Goal: Transaction & Acquisition: Purchase product/service

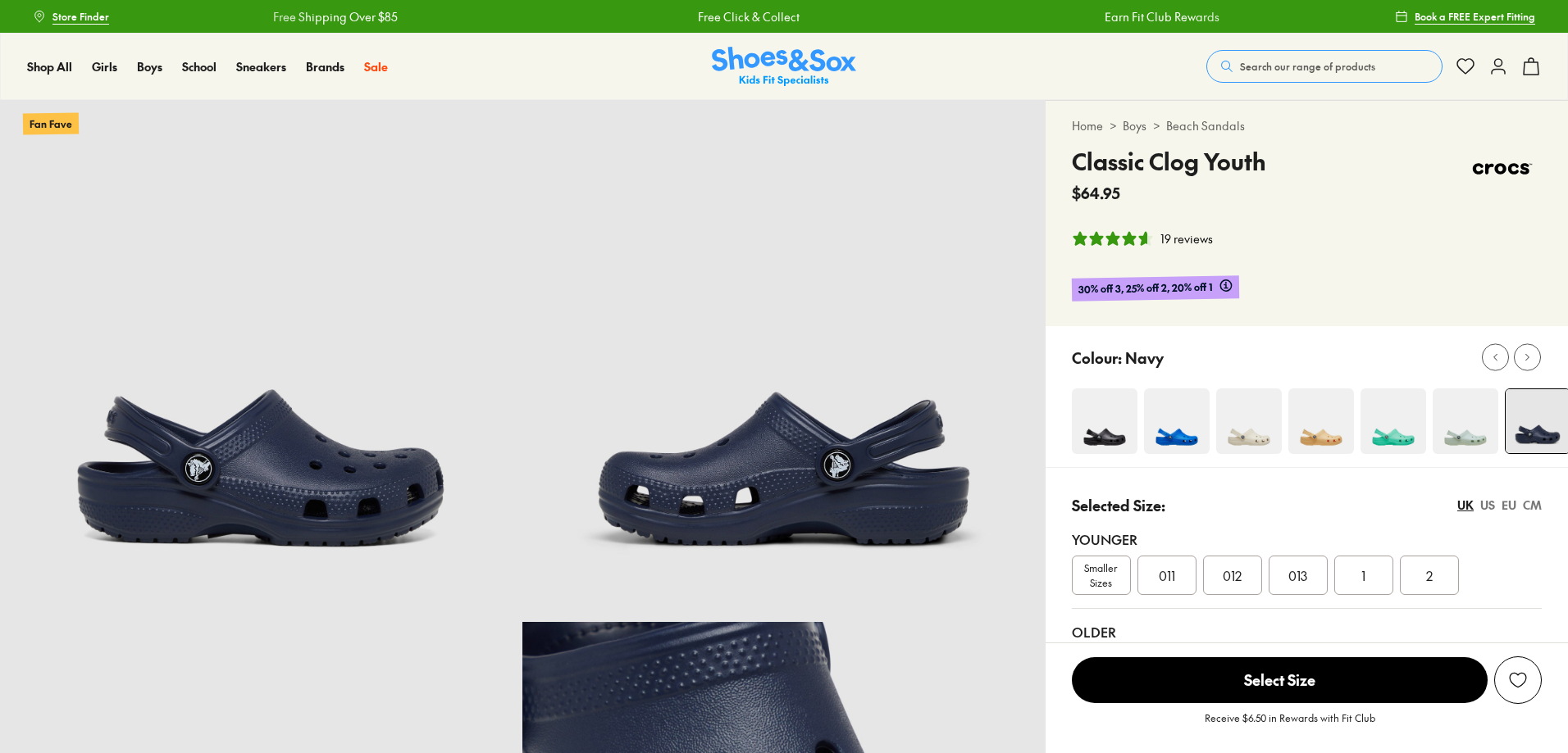
select select "*"
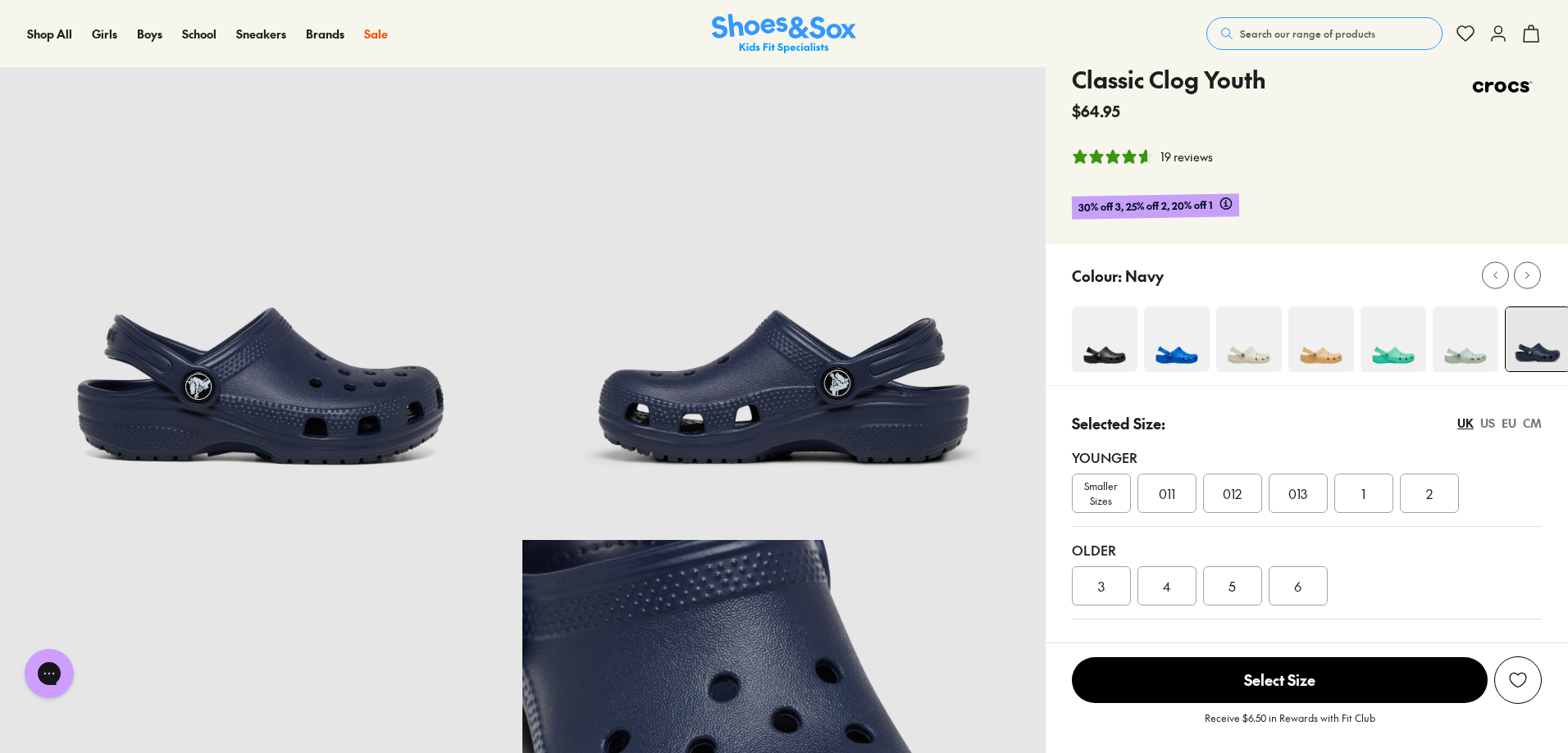
click at [1304, 22] on button "Search our range of products" at bounding box center [1324, 33] width 236 height 33
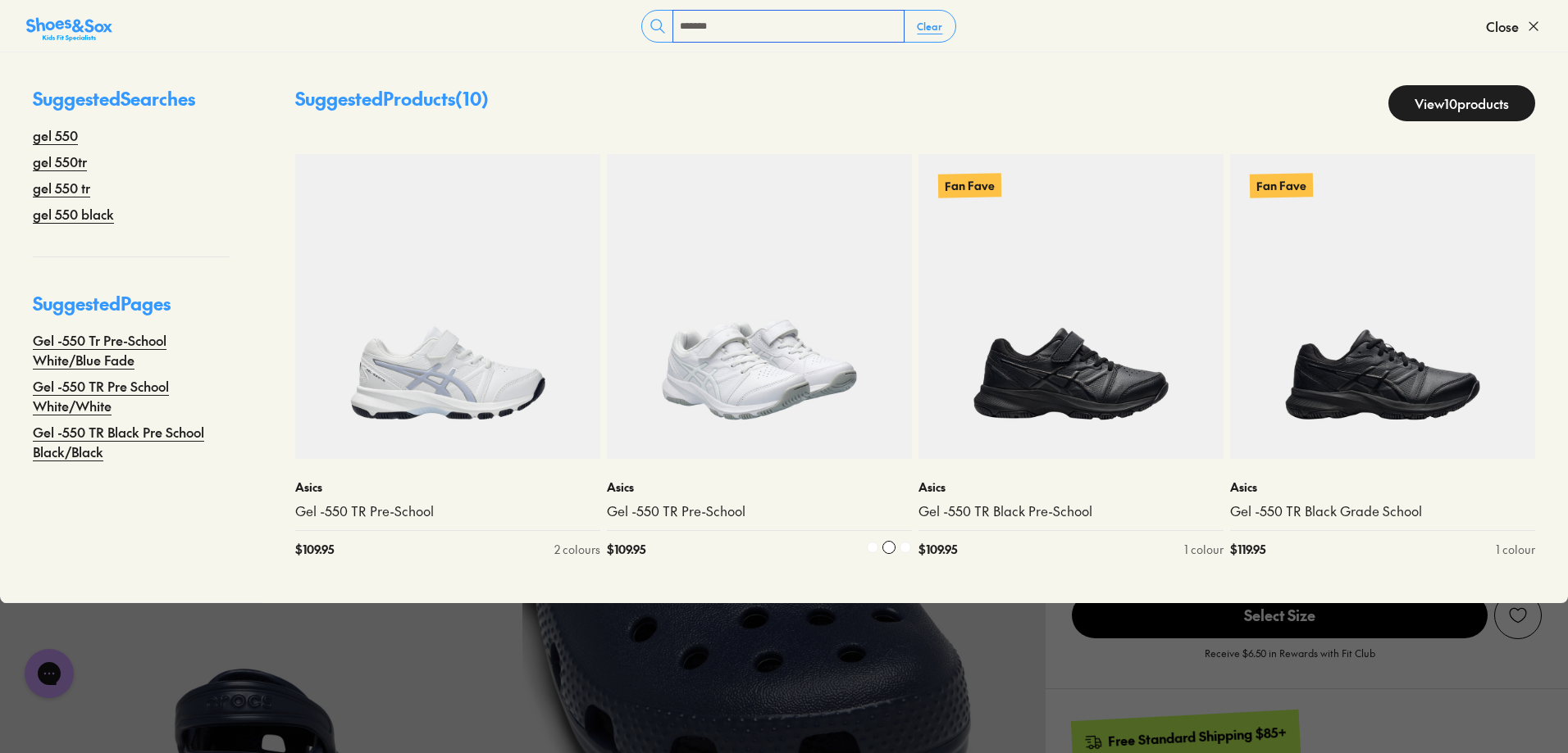
scroll to position [246, 0]
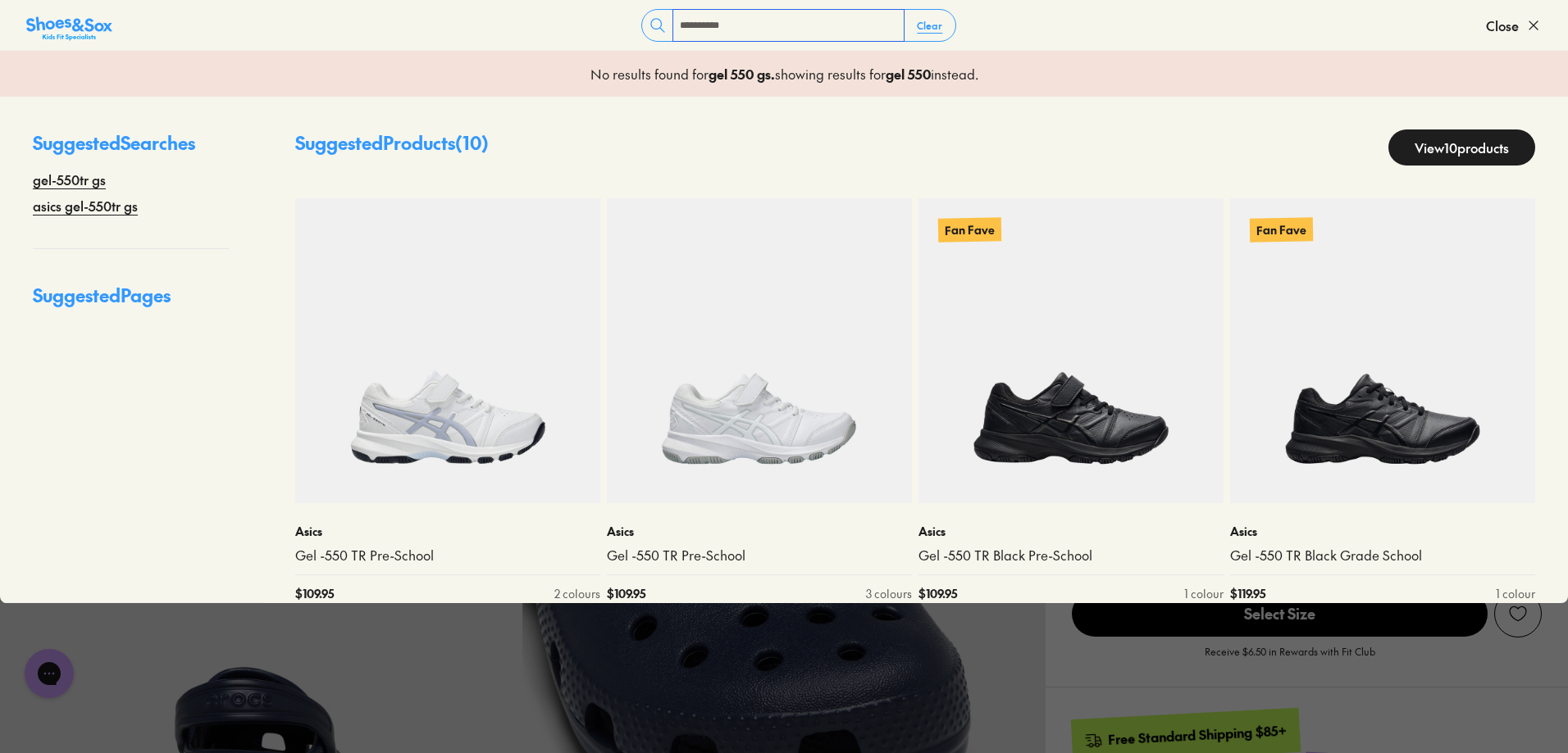
type input "**********"
click at [1428, 151] on link "View 10 products" at bounding box center [1462, 147] width 147 height 36
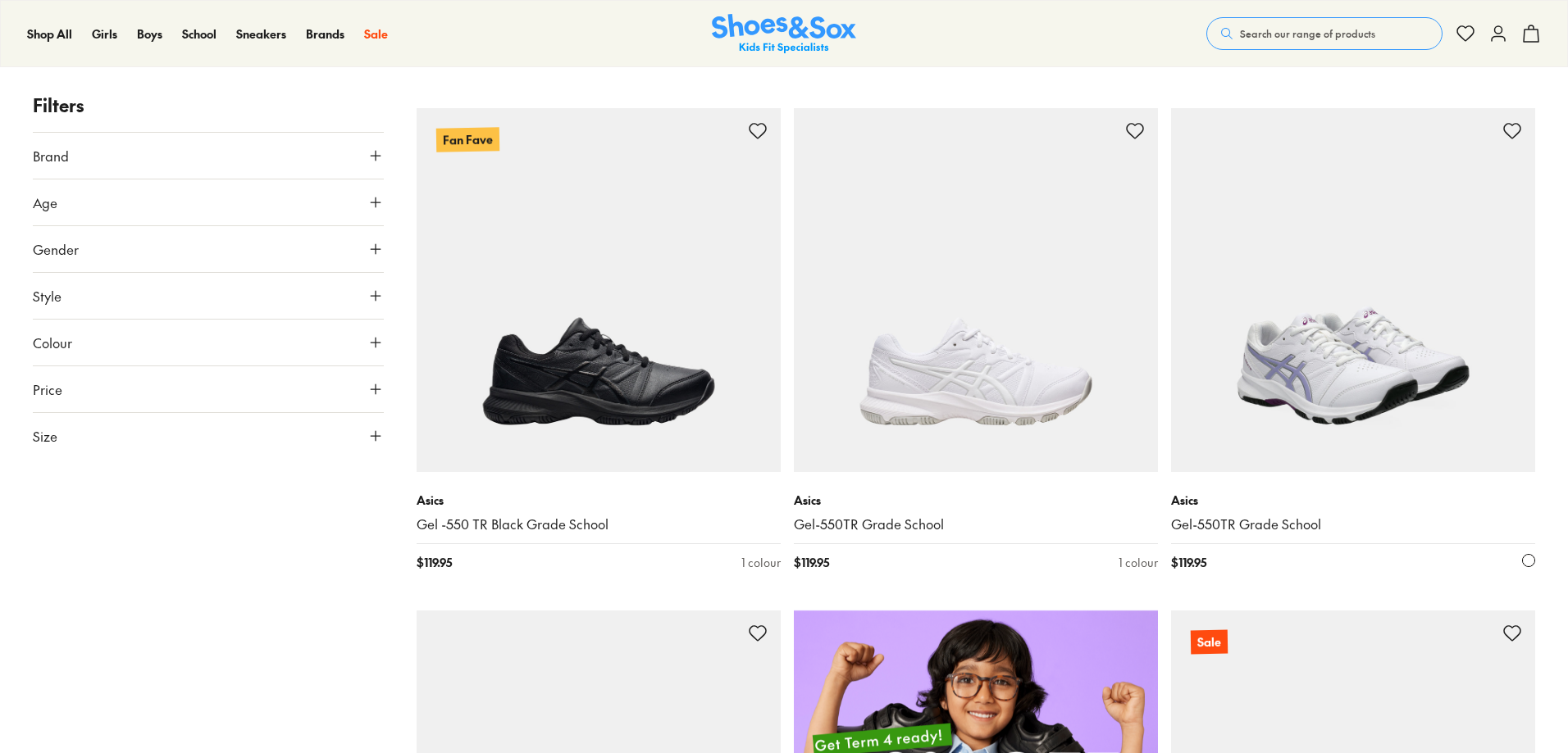
scroll to position [654, 0]
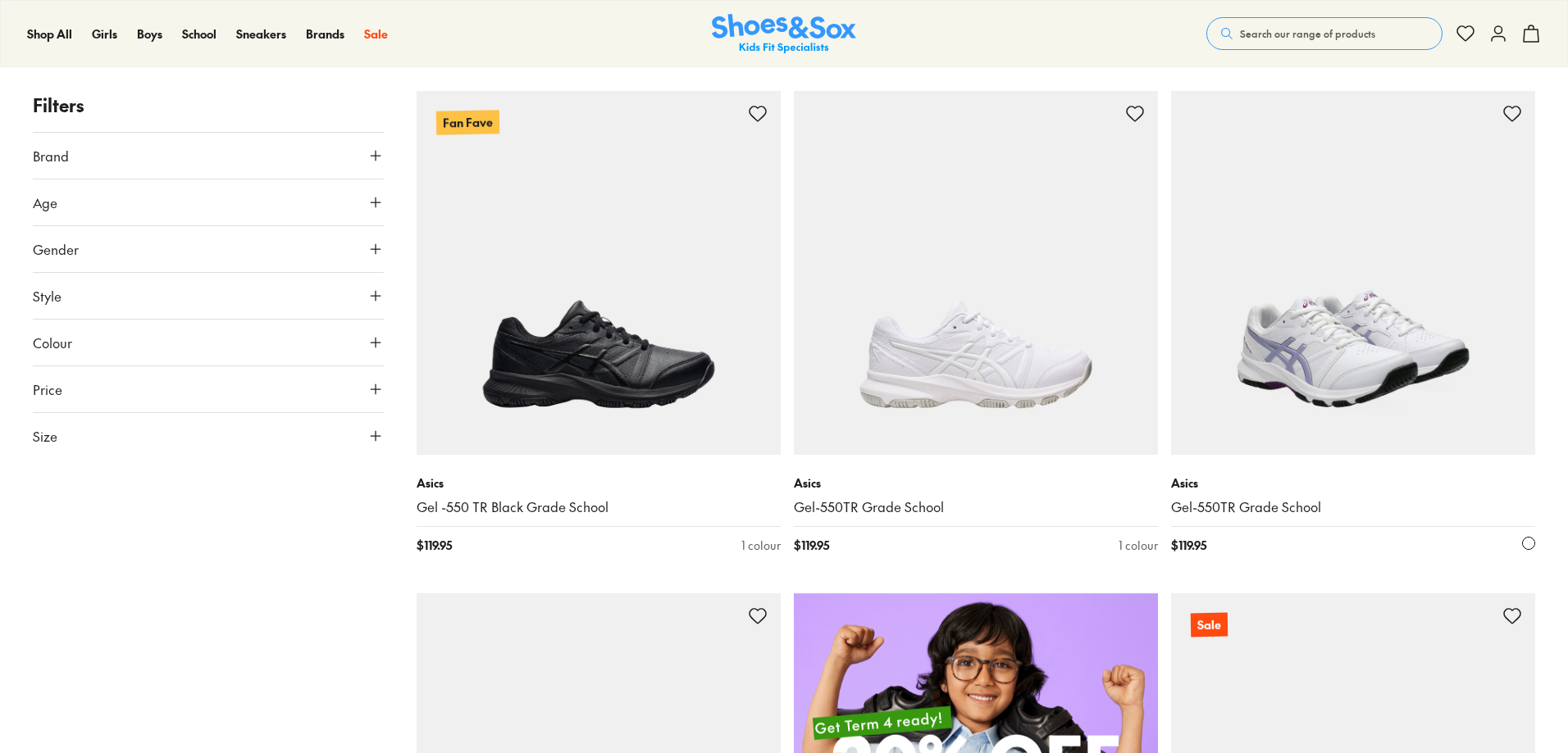
click at [1336, 420] on img at bounding box center [1353, 273] width 365 height 364
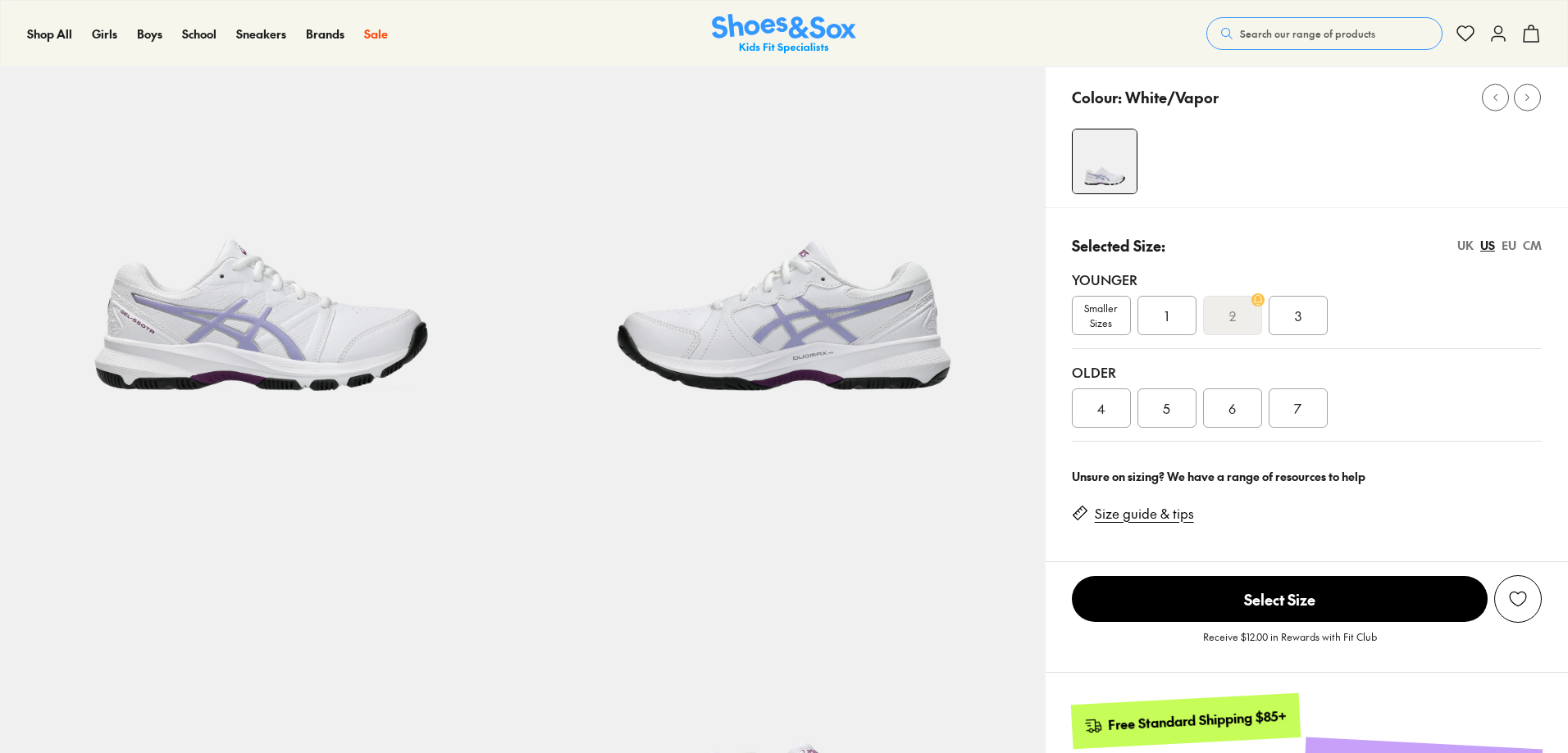
select select "*"
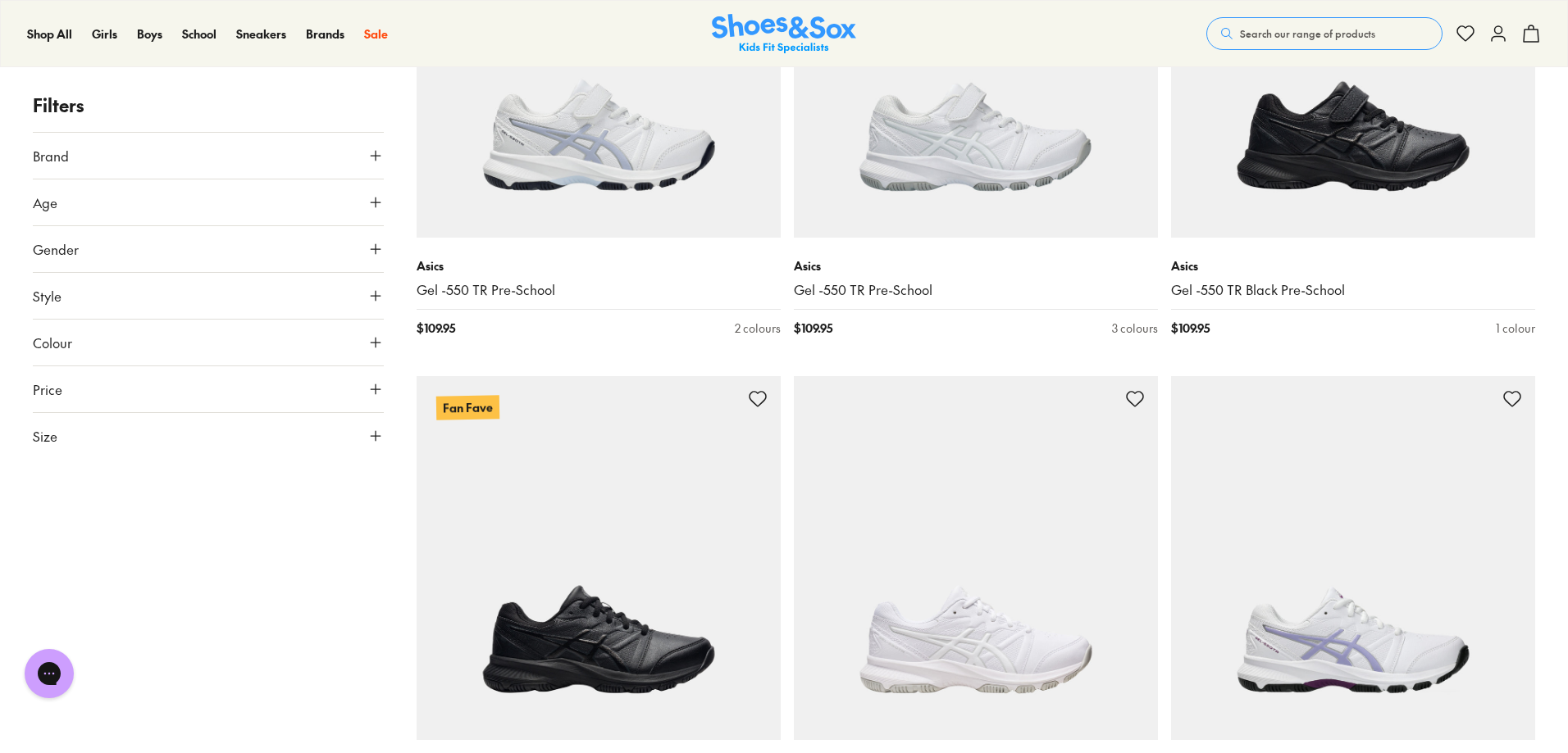
scroll to position [586, 0]
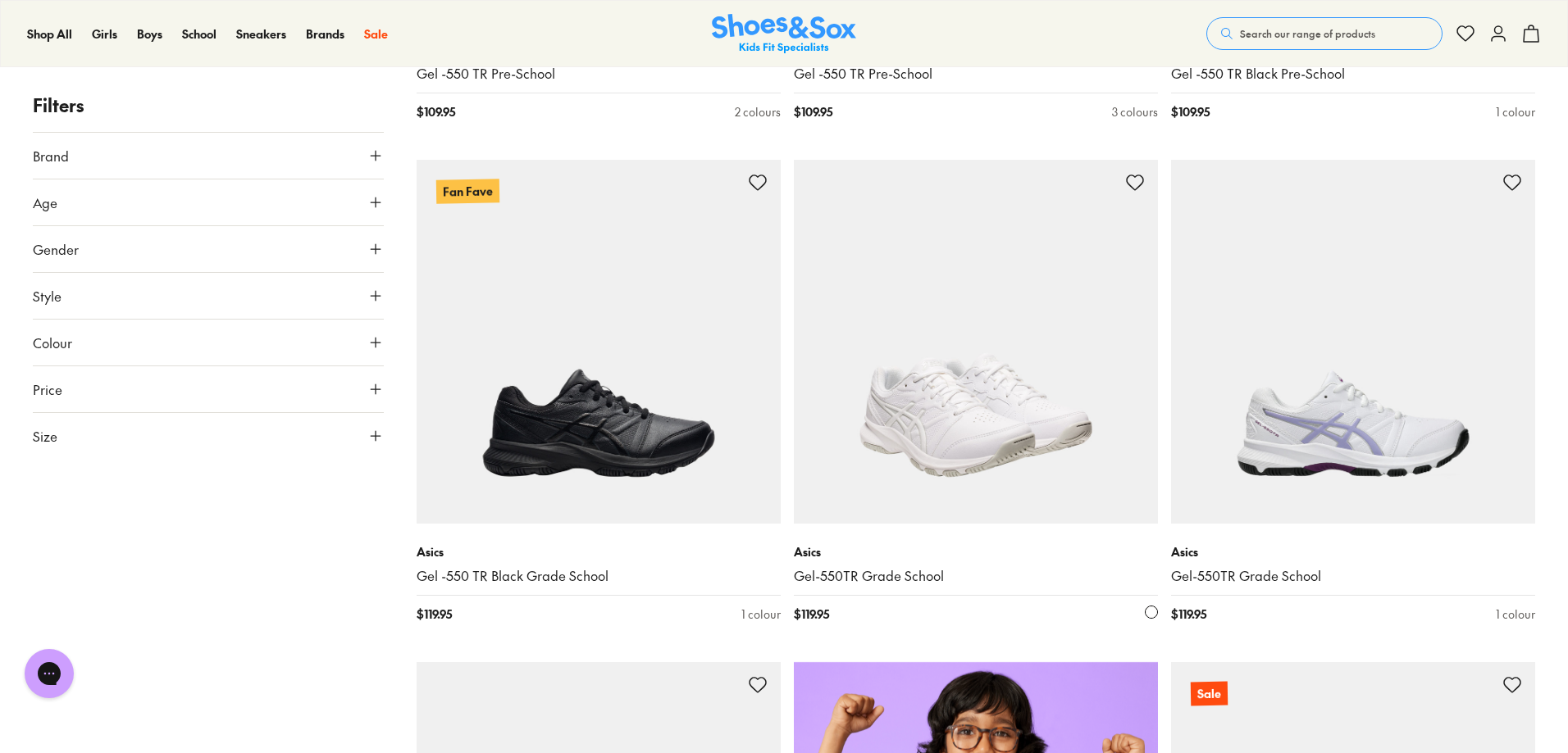
click at [975, 461] on img at bounding box center [977, 342] width 365 height 364
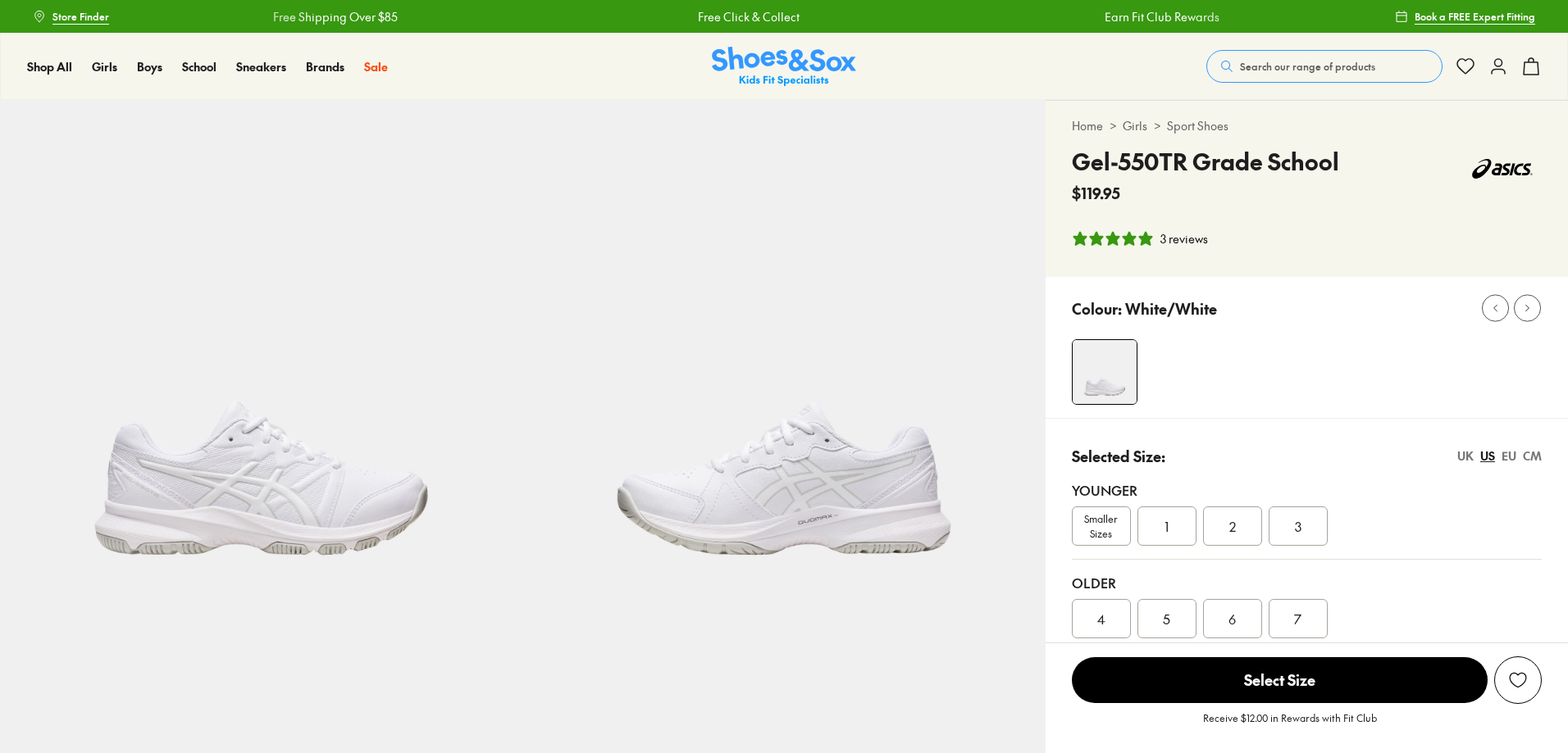
select select "*"
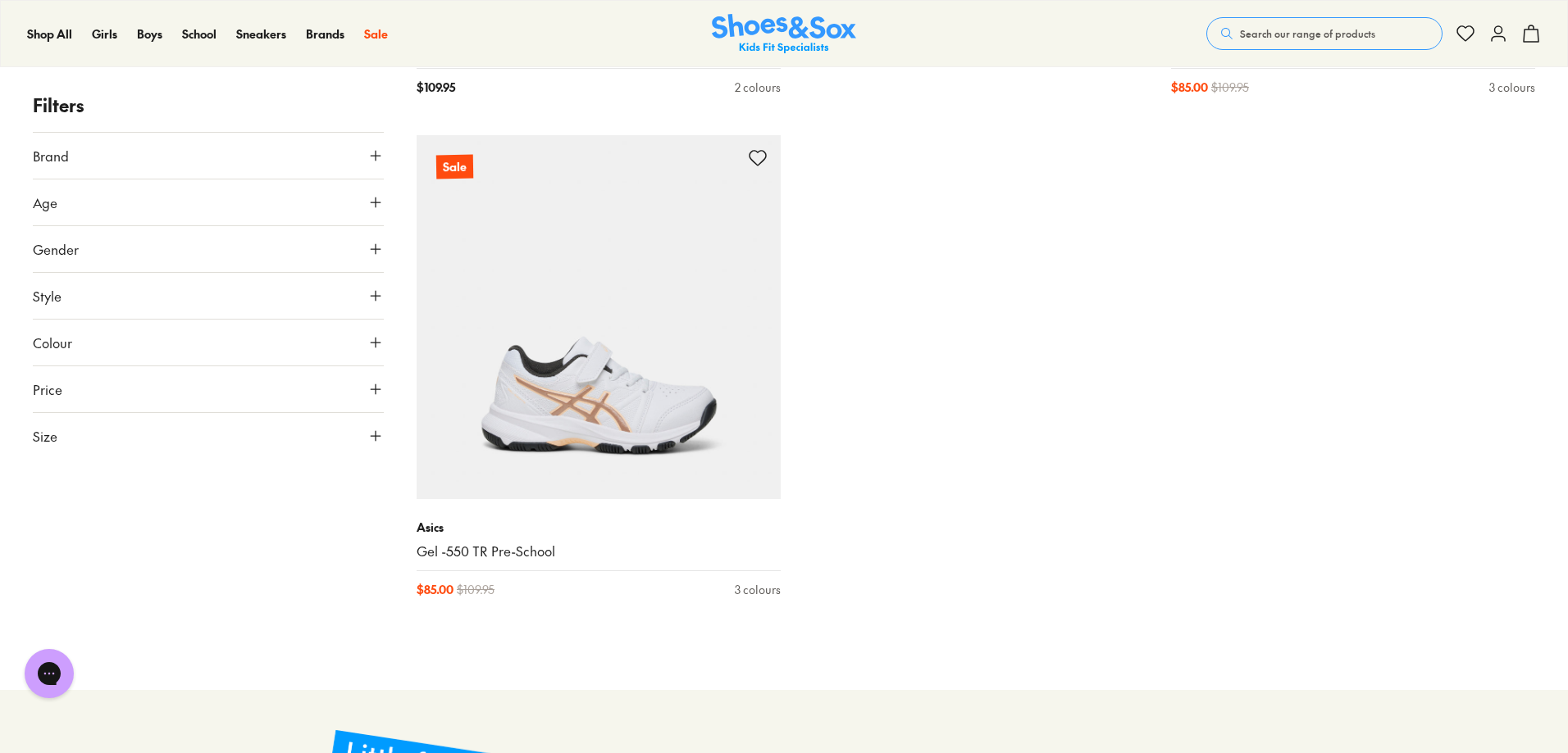
scroll to position [1558, 0]
